Goal: Information Seeking & Learning: Learn about a topic

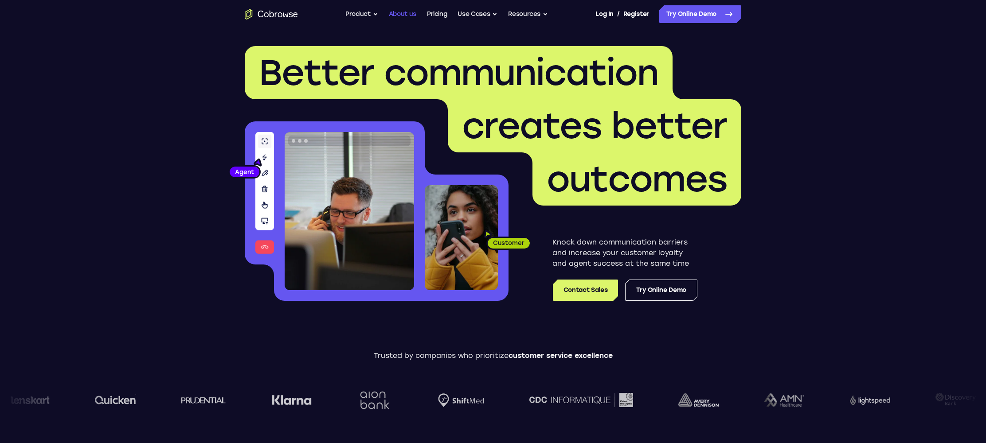
click at [412, 16] on link "About us" at bounding box center [402, 14] width 27 height 18
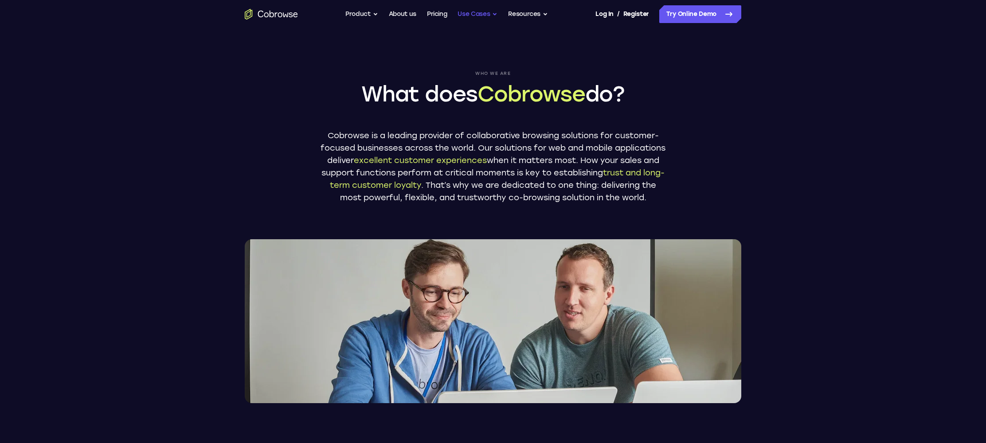
click at [485, 13] on button "Use Cases" at bounding box center [478, 14] width 40 height 18
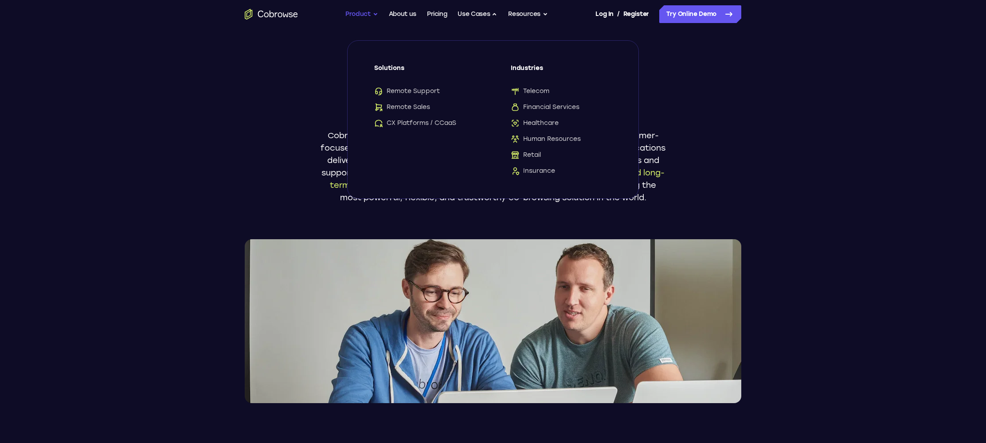
click at [363, 15] on button "Product" at bounding box center [361, 14] width 33 height 18
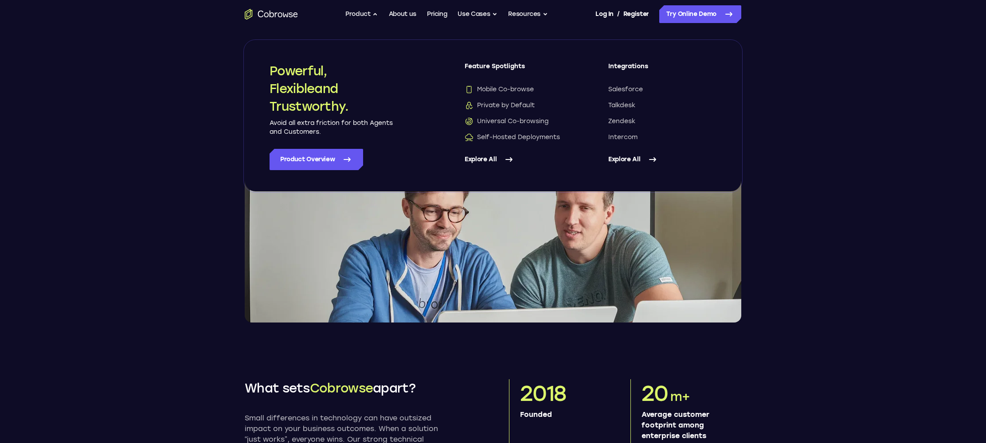
scroll to position [68, 0]
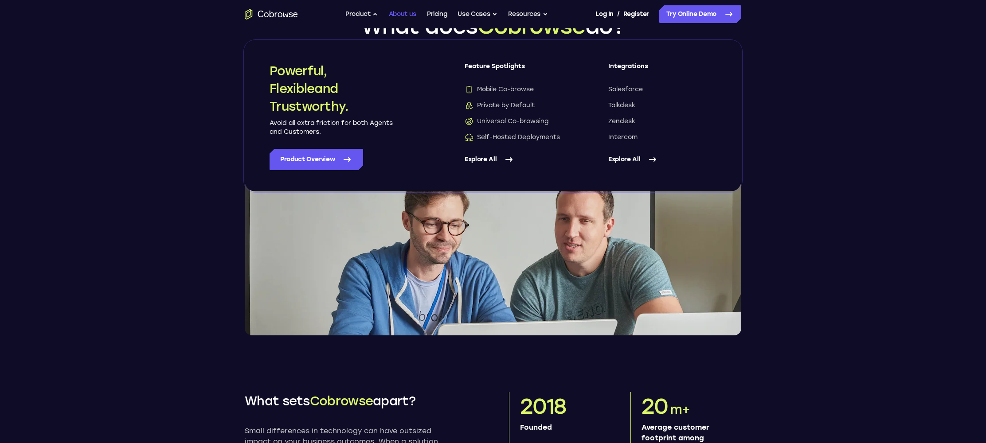
click at [401, 13] on link "About us" at bounding box center [402, 14] width 27 height 18
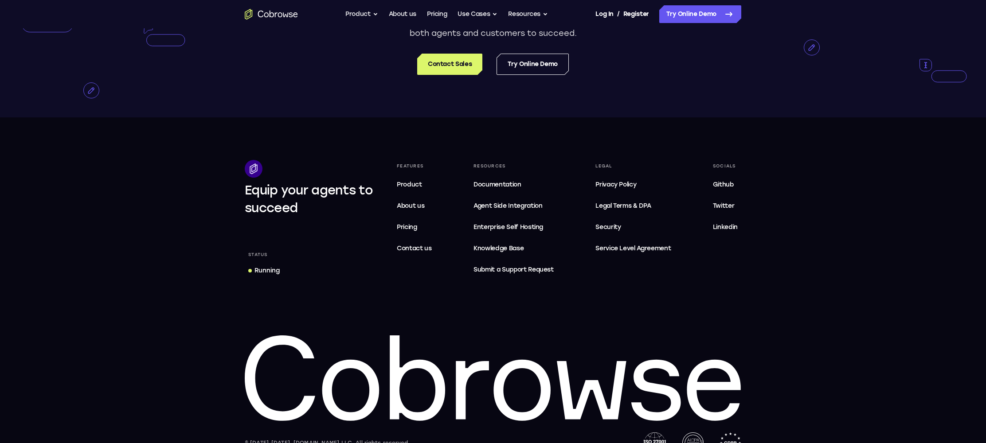
scroll to position [1676, 0]
